Goal: Task Accomplishment & Management: Manage account settings

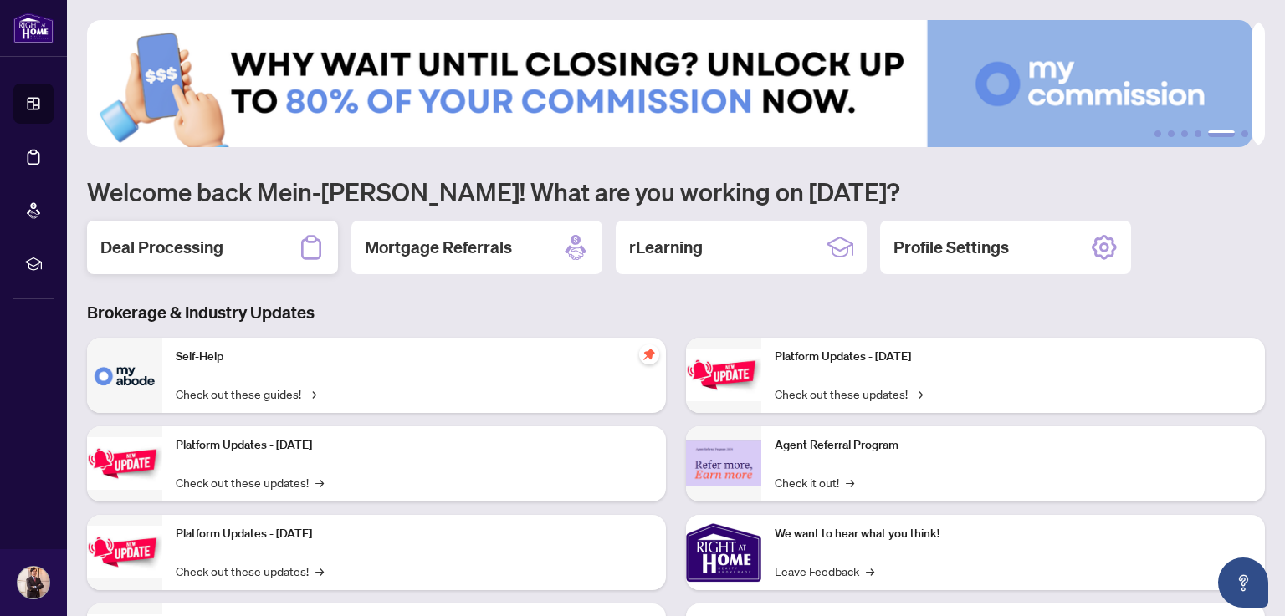
click at [234, 243] on div "Deal Processing" at bounding box center [212, 248] width 251 height 54
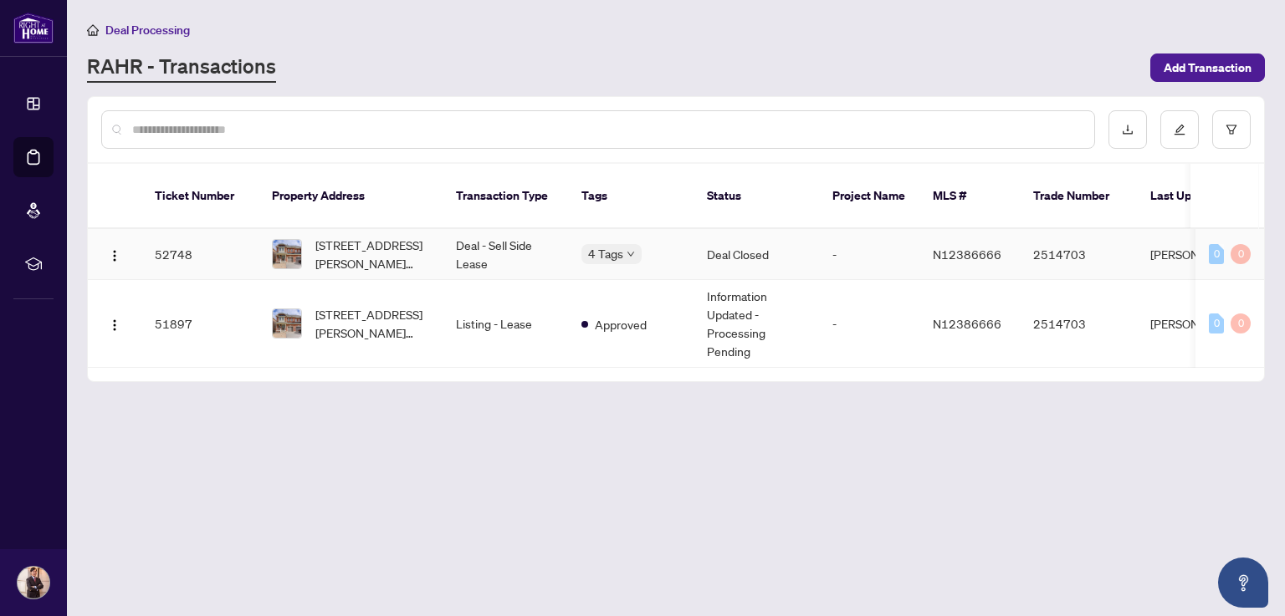
click at [187, 234] on td "52748" at bounding box center [199, 254] width 117 height 51
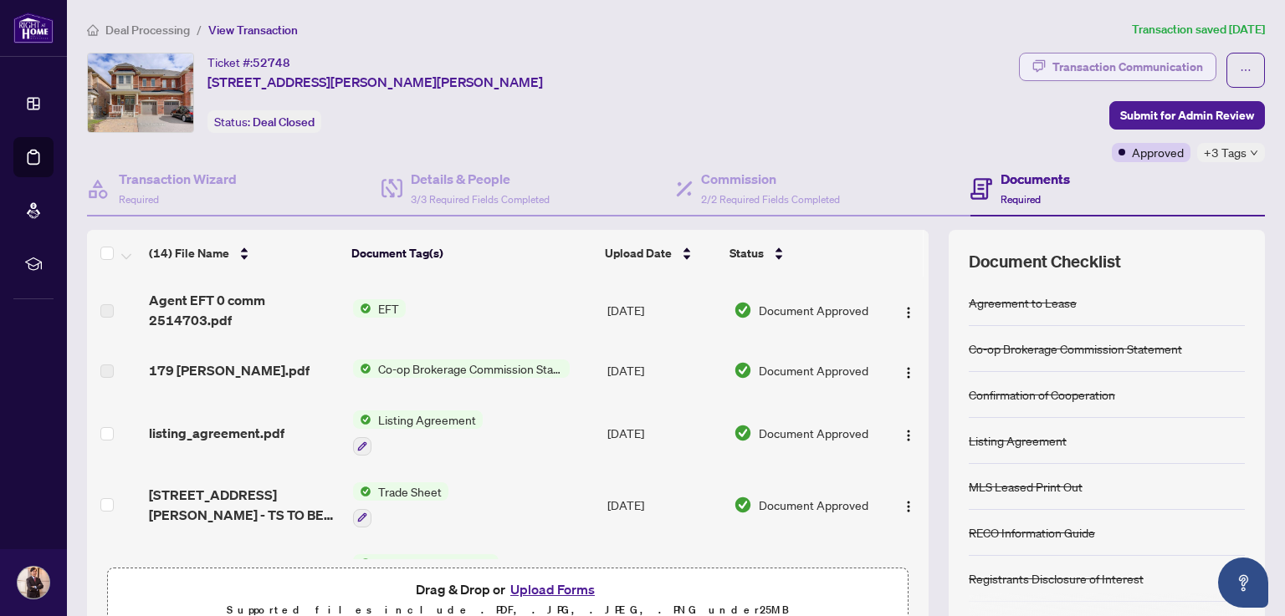
click at [1095, 66] on div "Transaction Communication" at bounding box center [1127, 67] width 151 height 27
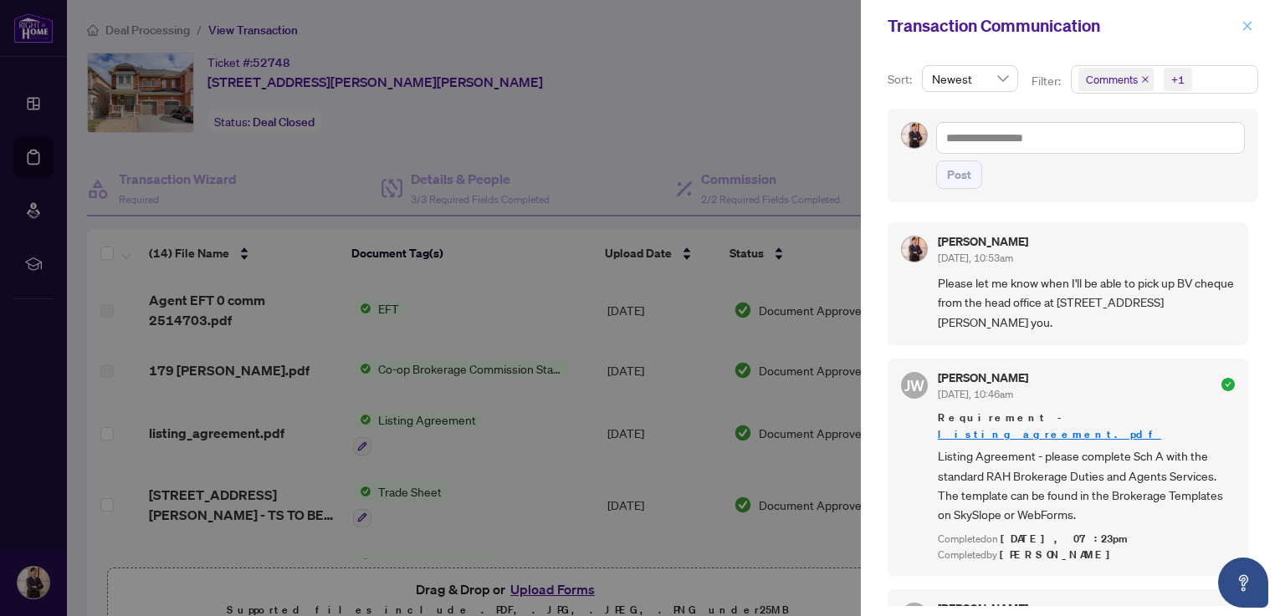
click at [1245, 26] on icon "close" at bounding box center [1247, 26] width 12 height 12
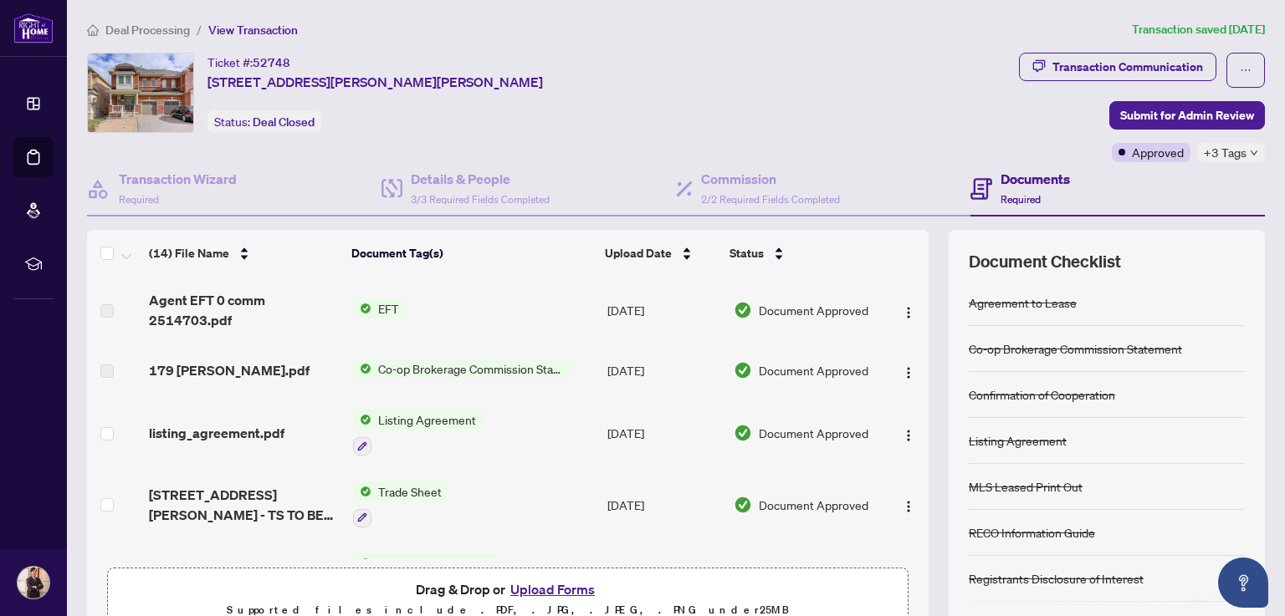
click at [1250, 150] on icon "down" at bounding box center [1254, 153] width 8 height 8
click at [818, 103] on div "Ticket #: 52748 [STREET_ADDRESS][PERSON_NAME][PERSON_NAME] Status: Deal Closed" at bounding box center [549, 93] width 925 height 80
